Goal: Information Seeking & Learning: Learn about a topic

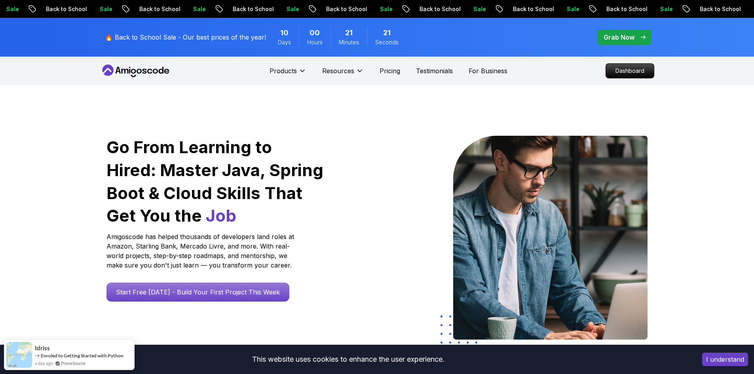
drag, startPoint x: 624, startPoint y: 68, endPoint x: 594, endPoint y: 114, distance: 54.7
click at [624, 68] on p "Dashboard" at bounding box center [630, 71] width 48 height 14
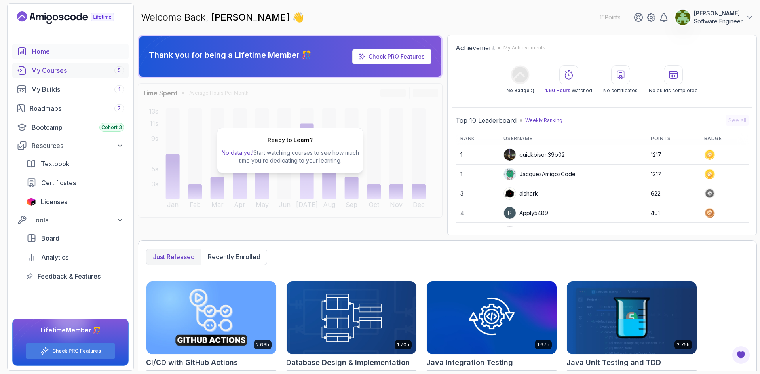
click at [46, 73] on div "My Courses 5" at bounding box center [77, 70] width 93 height 9
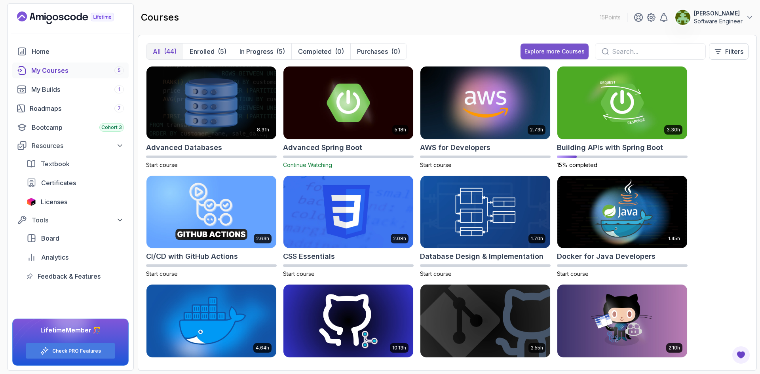
click at [539, 48] on div "Explore more Courses" at bounding box center [554, 51] width 60 height 8
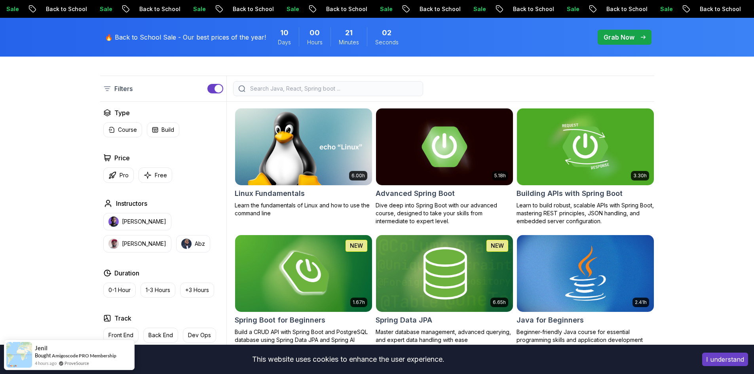
scroll to position [198, 0]
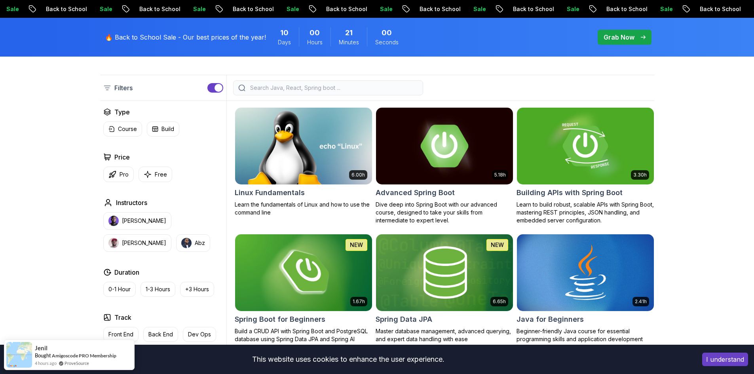
click at [323, 86] on input "search" at bounding box center [333, 88] width 169 height 8
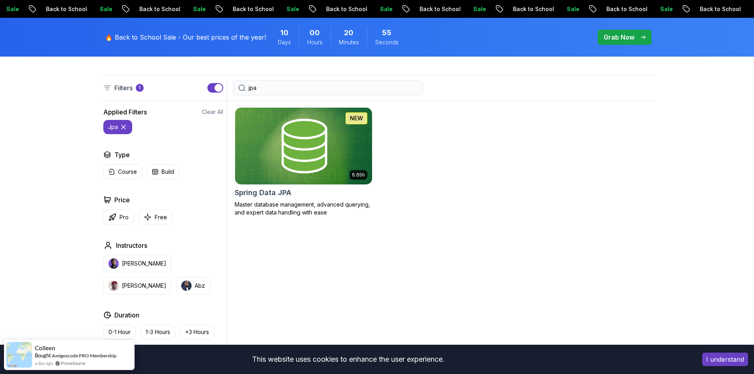
type input "jpa"
click at [276, 158] on img at bounding box center [304, 146] width 144 height 80
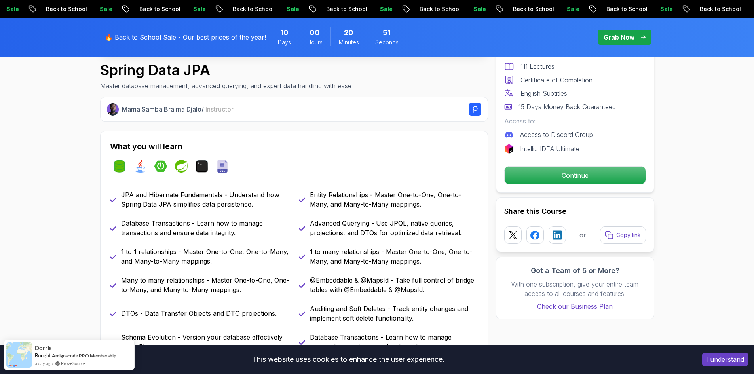
scroll to position [317, 0]
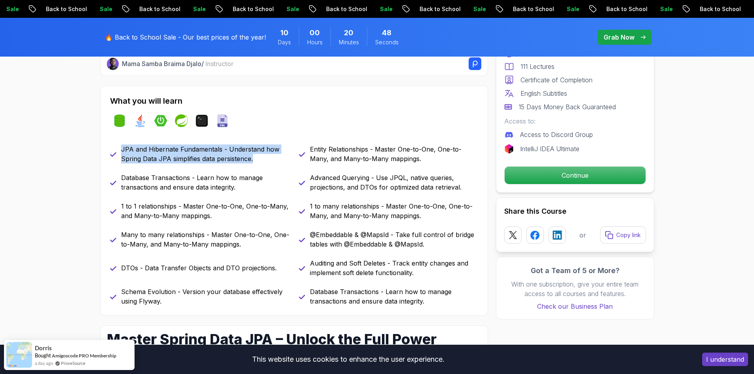
drag, startPoint x: 123, startPoint y: 151, endPoint x: 276, endPoint y: 158, distance: 153.7
click at [276, 158] on p "JPA and Hibernate Fundamentals - Understand how Spring Data JPA simplifies data…" at bounding box center [205, 153] width 168 height 19
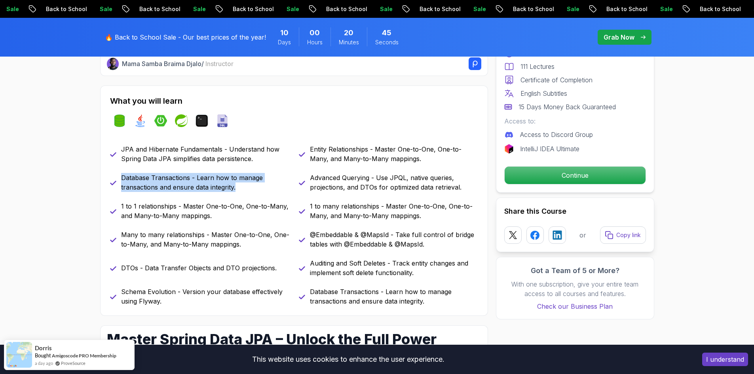
drag, startPoint x: 122, startPoint y: 175, endPoint x: 249, endPoint y: 184, distance: 126.6
click at [249, 184] on p "Database Transactions - Learn how to manage transactions and ensure data integr…" at bounding box center [205, 182] width 168 height 19
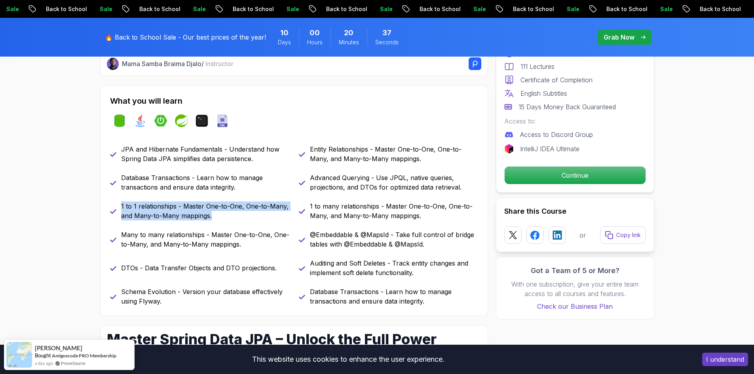
drag, startPoint x: 121, startPoint y: 205, endPoint x: 217, endPoint y: 215, distance: 96.2
click at [217, 215] on p "1 to 1 relationships - Master One-to-One, One-to-Many, and Many-to-Many mapping…" at bounding box center [205, 210] width 168 height 19
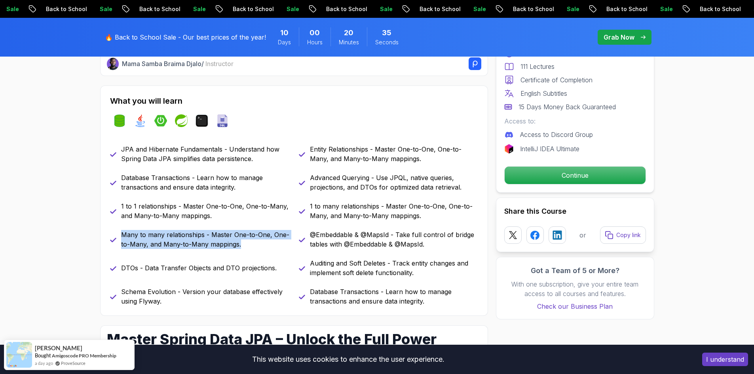
drag, startPoint x: 121, startPoint y: 237, endPoint x: 240, endPoint y: 243, distance: 119.3
click at [240, 243] on p "Many to many relationships - Master One-to-One, One-to-Many, and Many-to-Many m…" at bounding box center [205, 239] width 168 height 19
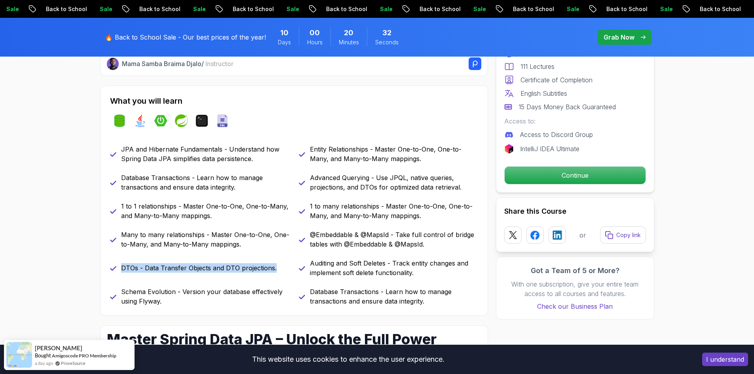
drag, startPoint x: 122, startPoint y: 268, endPoint x: 279, endPoint y: 264, distance: 157.2
click at [279, 264] on div "DTOs - Data Transfer Objects and DTO projections." at bounding box center [199, 267] width 179 height 19
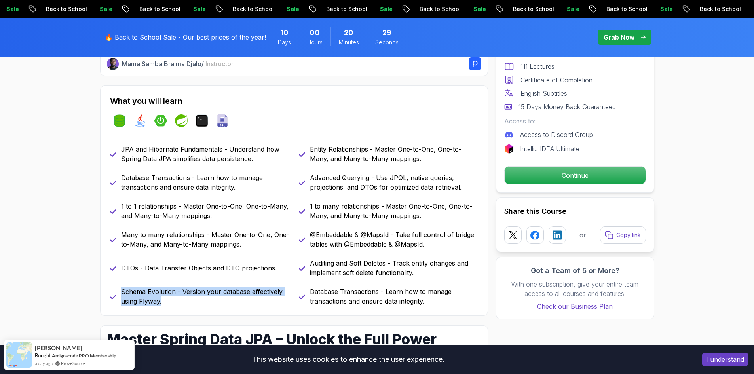
drag, startPoint x: 122, startPoint y: 292, endPoint x: 178, endPoint y: 298, distance: 55.8
click at [178, 298] on p "Schema Evolution - Version your database effectively using Flyway." at bounding box center [205, 296] width 168 height 19
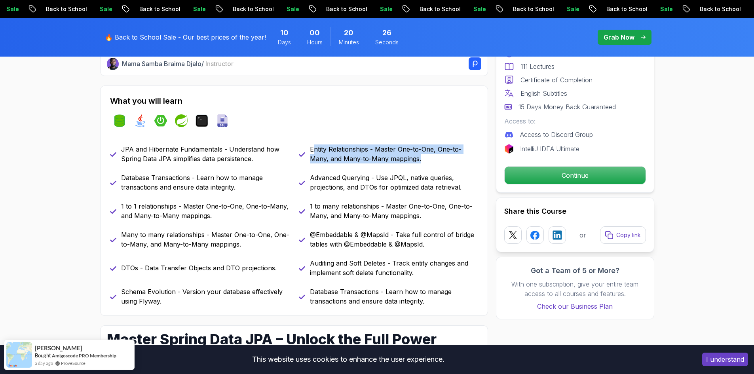
drag, startPoint x: 312, startPoint y: 146, endPoint x: 429, endPoint y: 158, distance: 118.2
click at [429, 158] on p "Entity Relationships - Master One-to-One, One-to-Many, and Many-to-Many mapping…" at bounding box center [394, 153] width 168 height 19
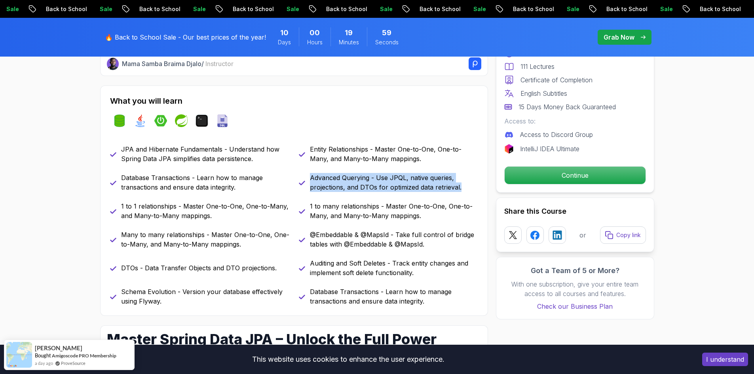
drag, startPoint x: 310, startPoint y: 177, endPoint x: 463, endPoint y: 187, distance: 153.5
click at [463, 187] on p "Advanced Querying - Use JPQL, native queries, projections, and DTOs for optimiz…" at bounding box center [394, 182] width 168 height 19
click at [310, 174] on div "Advanced Querying - Use JPQL, native queries, projections, and DTOs for optimiz…" at bounding box center [388, 182] width 179 height 19
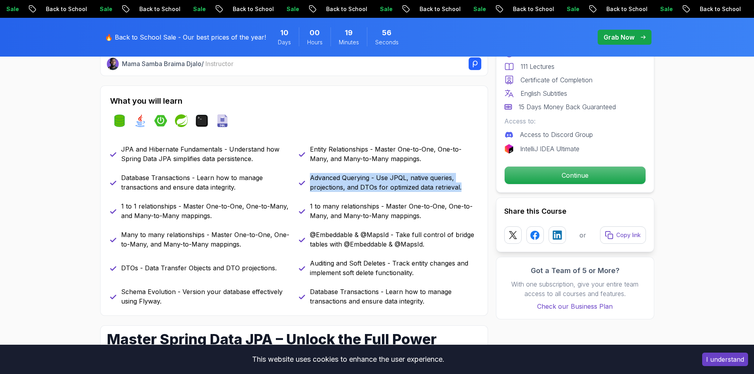
click at [314, 179] on p "Advanced Querying - Use JPQL, native queries, projections, and DTOs for optimiz…" at bounding box center [394, 182] width 168 height 19
drag, startPoint x: 311, startPoint y: 178, endPoint x: 372, endPoint y: 177, distance: 61.4
click at [372, 177] on p "Advanced Querying - Use JPQL, native queries, projections, and DTOs for optimiz…" at bounding box center [394, 182] width 168 height 19
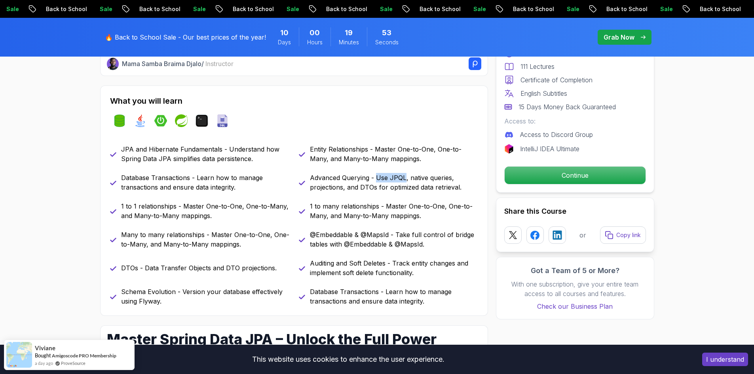
drag, startPoint x: 376, startPoint y: 177, endPoint x: 404, endPoint y: 177, distance: 28.1
click at [404, 177] on p "Advanced Querying - Use JPQL, native queries, projections, and DTOs for optimiz…" at bounding box center [394, 182] width 168 height 19
drag, startPoint x: 409, startPoint y: 177, endPoint x: 451, endPoint y: 177, distance: 41.6
click at [451, 177] on p "Advanced Querying - Use JPQL, native queries, projections, and DTOs for optimiz…" at bounding box center [394, 182] width 168 height 19
drag, startPoint x: 312, startPoint y: 189, endPoint x: 474, endPoint y: 190, distance: 162.3
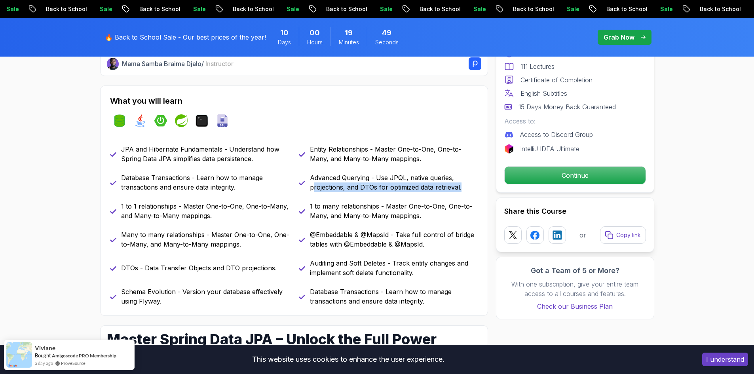
click at [474, 190] on p "Advanced Querying - Use JPQL, native queries, projections, and DTOs for optimiz…" at bounding box center [394, 182] width 168 height 19
click at [473, 192] on p "Advanced Querying - Use JPQL, native queries, projections, and DTOs for optimiz…" at bounding box center [394, 182] width 168 height 19
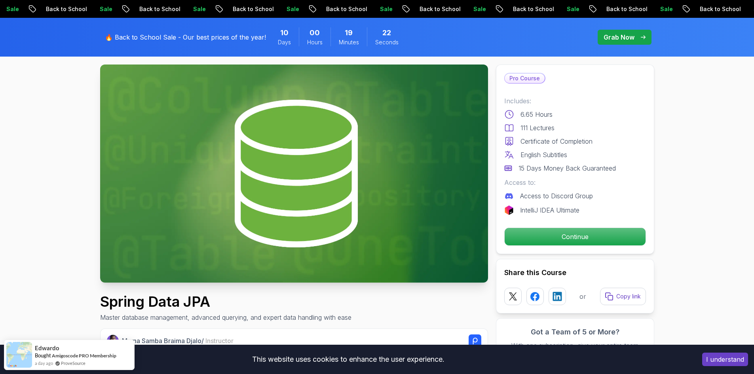
scroll to position [0, 0]
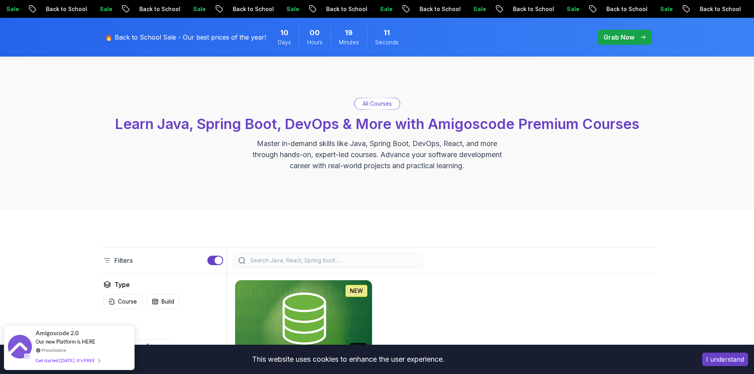
scroll to position [40, 0]
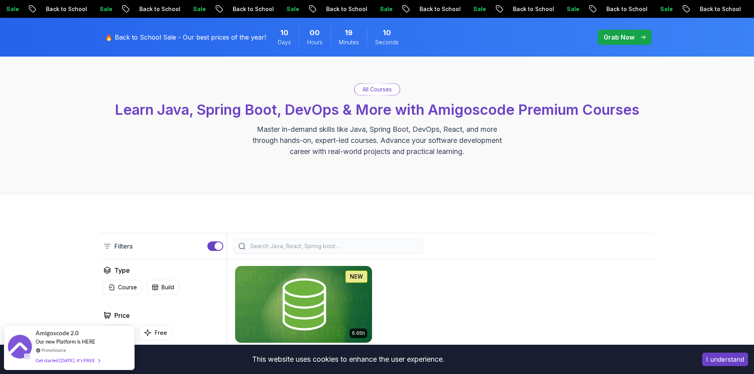
click at [260, 242] on input "search" at bounding box center [333, 246] width 169 height 8
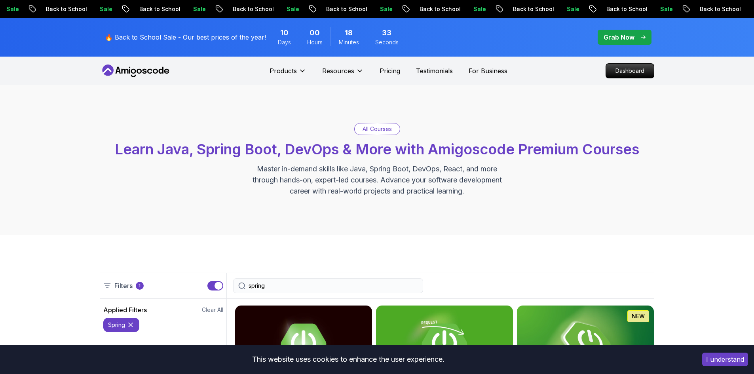
drag, startPoint x: 274, startPoint y: 284, endPoint x: 230, endPoint y: 285, distance: 44.3
click at [230, 285] on div "spring" at bounding box center [328, 285] width 203 height 15
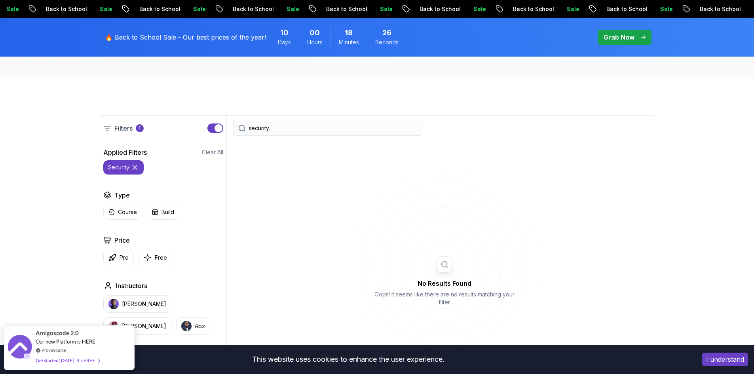
scroll to position [158, 0]
click at [283, 129] on input "security" at bounding box center [333, 127] width 169 height 8
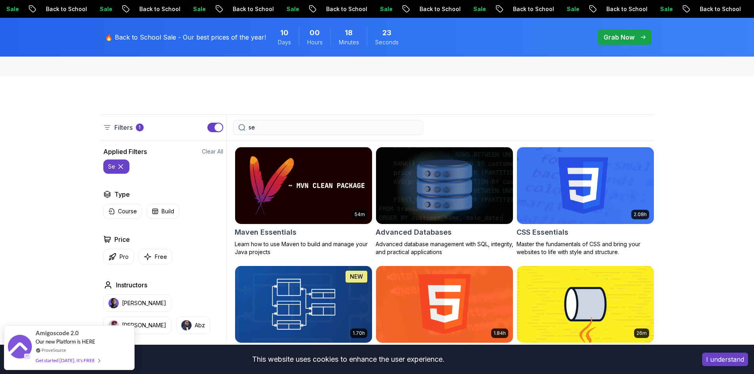
type input "s"
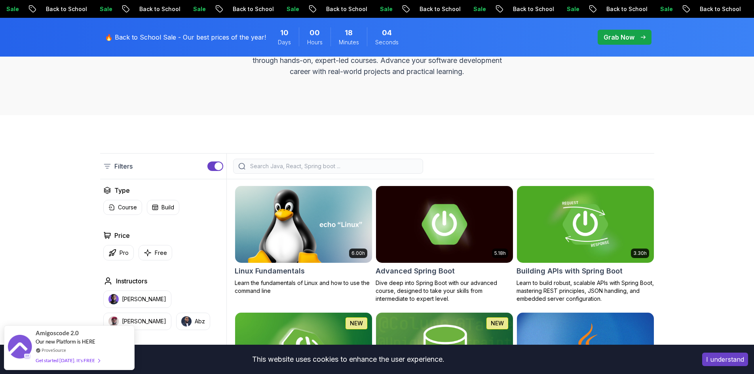
scroll to position [119, 0]
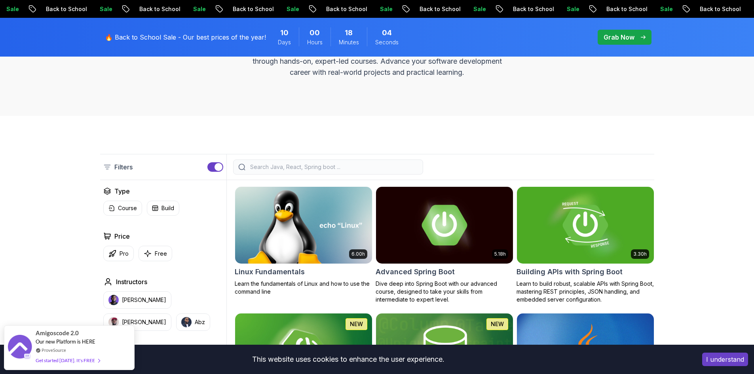
click at [272, 163] on input "search" at bounding box center [333, 167] width 169 height 8
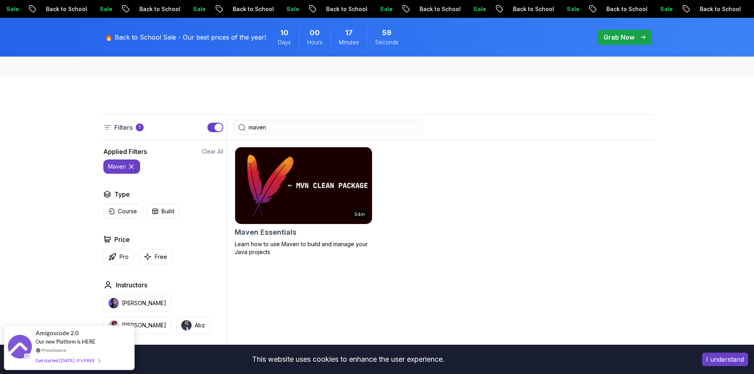
scroll to position [79, 0]
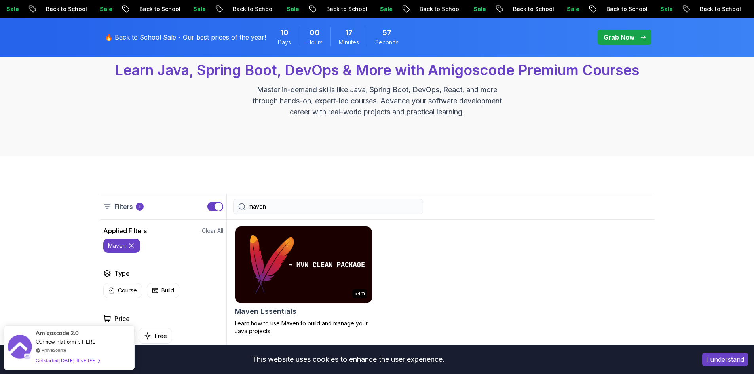
type input "maven"
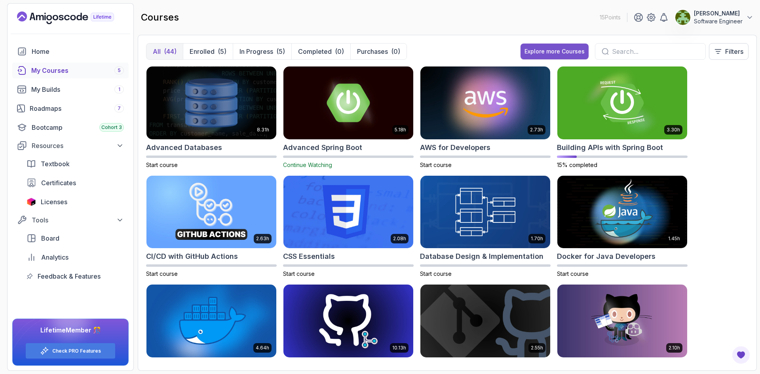
click at [560, 49] on div "Explore more Courses" at bounding box center [554, 51] width 60 height 8
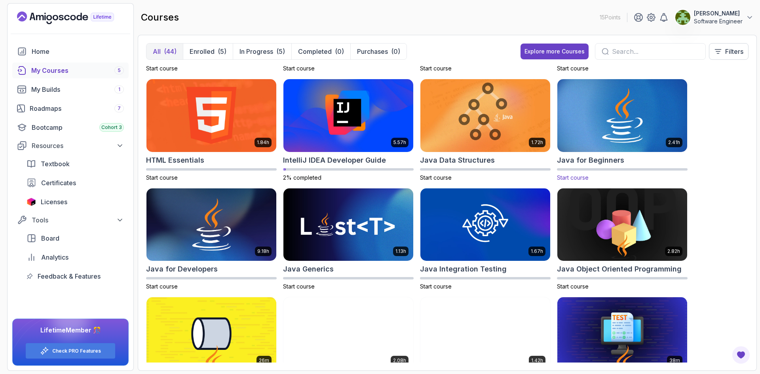
scroll to position [317, 0]
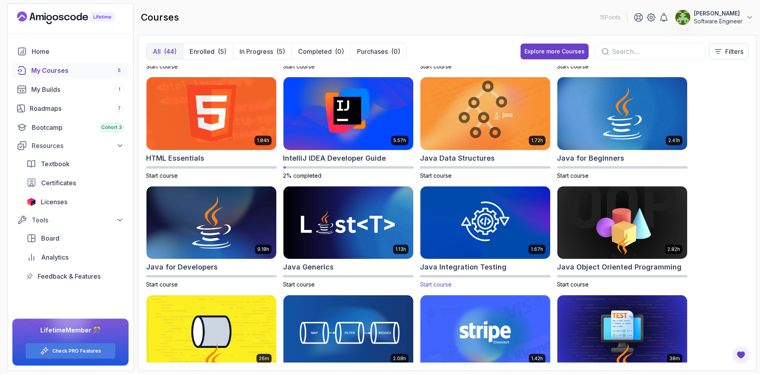
drag, startPoint x: 445, startPoint y: 274, endPoint x: 435, endPoint y: 218, distance: 57.5
click at [435, 218] on img at bounding box center [485, 222] width 136 height 76
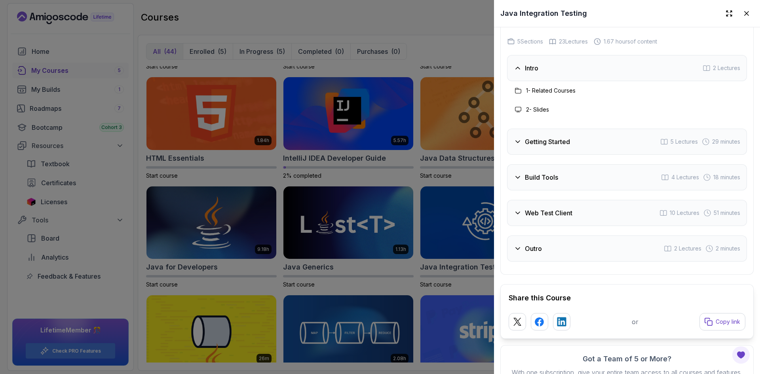
scroll to position [1635, 0]
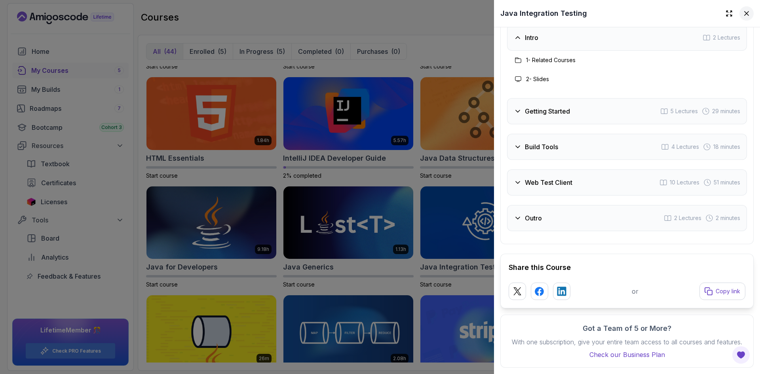
click at [743, 15] on icon at bounding box center [747, 13] width 8 height 8
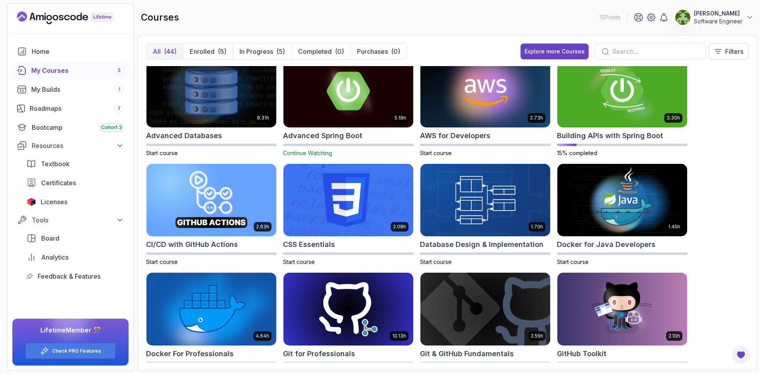
scroll to position [0, 0]
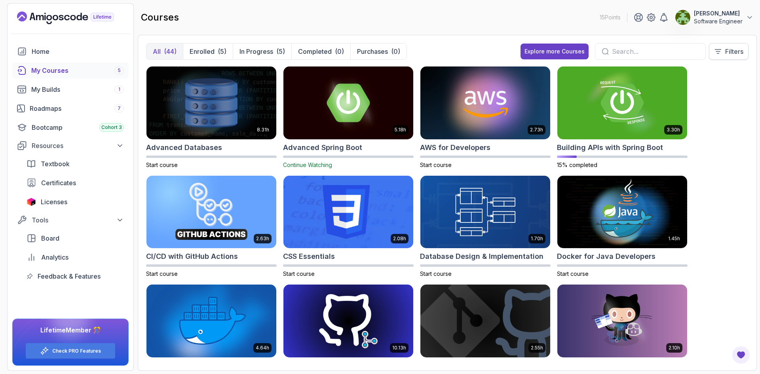
click at [731, 52] on p "Filters" at bounding box center [734, 51] width 18 height 9
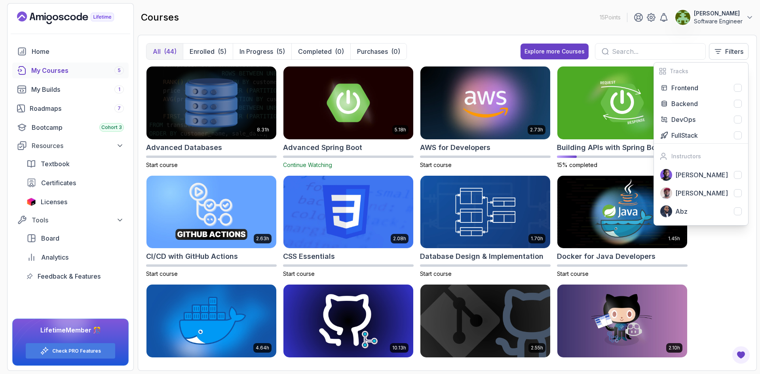
click at [503, 17] on div "courses 15 Points [PERSON_NAME] Software Engineer" at bounding box center [447, 17] width 619 height 28
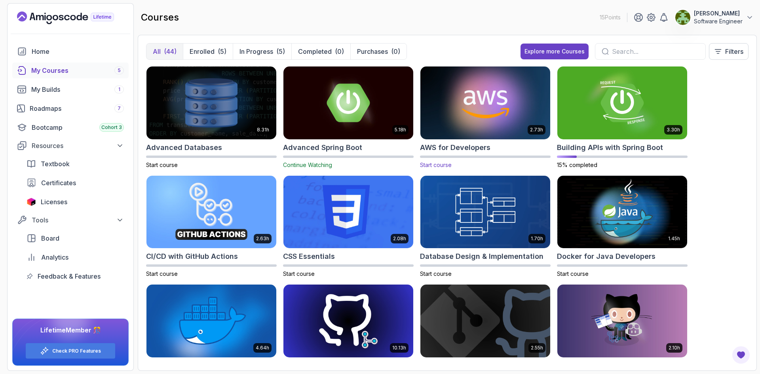
click at [463, 106] on img at bounding box center [485, 103] width 136 height 76
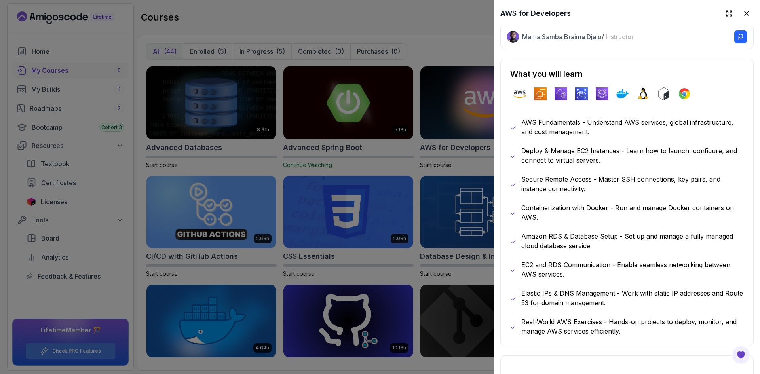
scroll to position [396, 0]
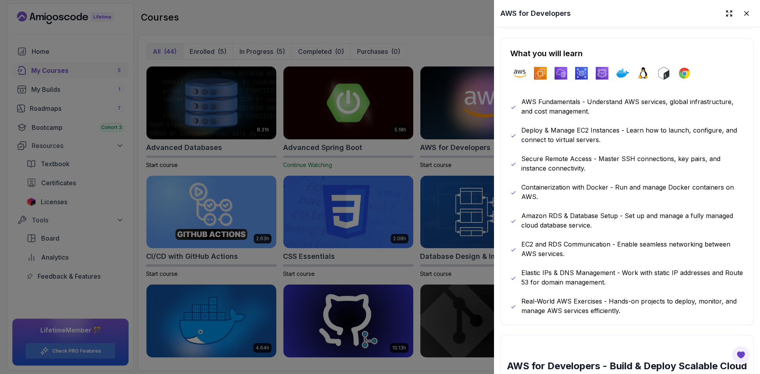
click at [462, 25] on div at bounding box center [380, 187] width 760 height 374
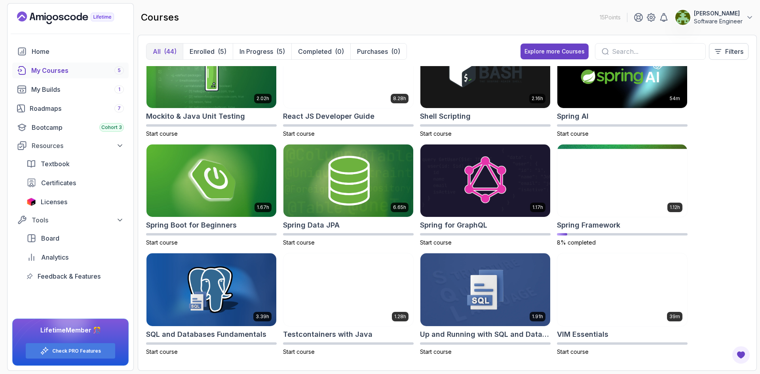
scroll to position [907, 0]
